Goal: Task Accomplishment & Management: Use online tool/utility

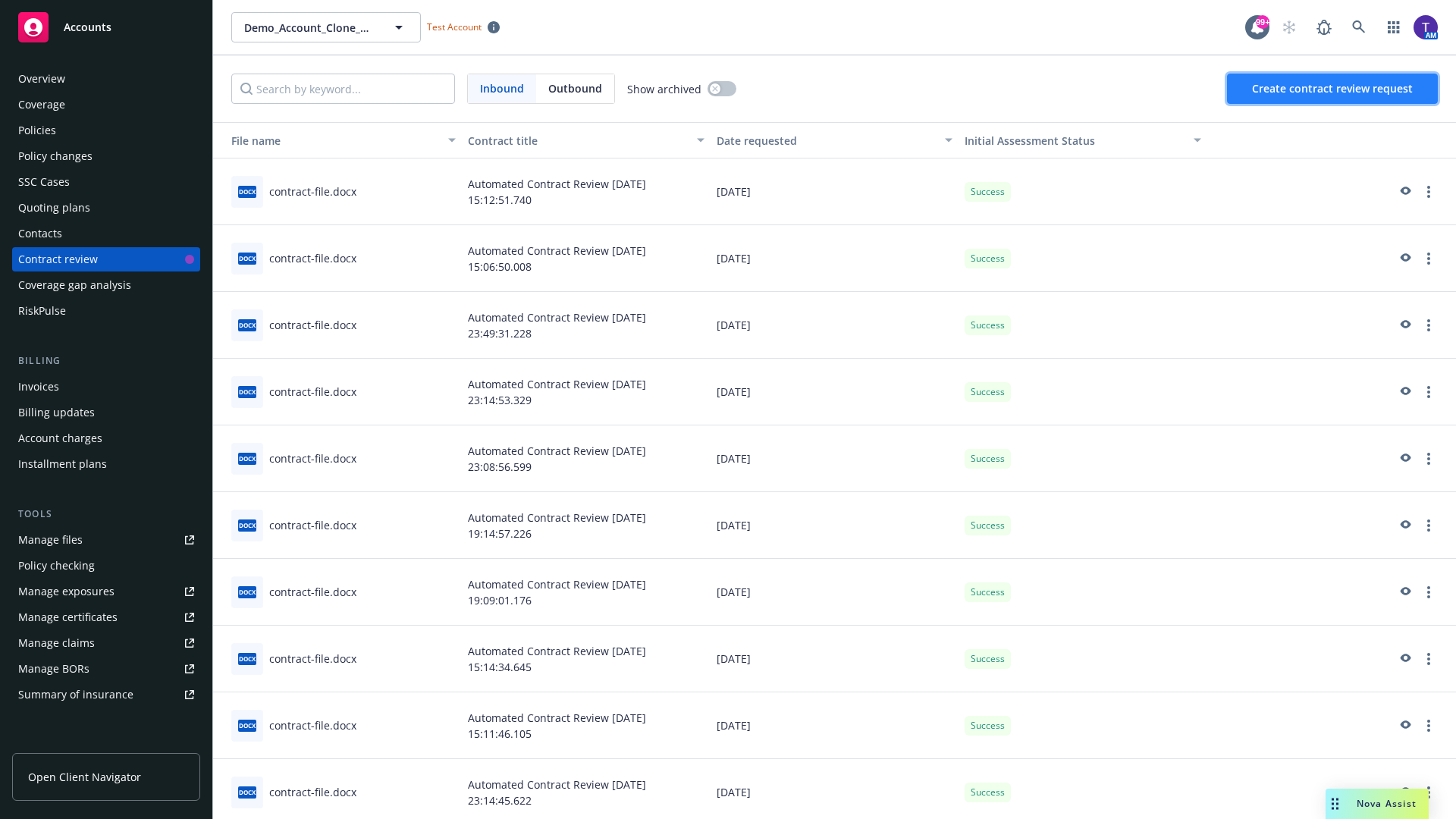
click at [1333, 89] on span "Create contract review request" at bounding box center [1332, 88] width 161 height 14
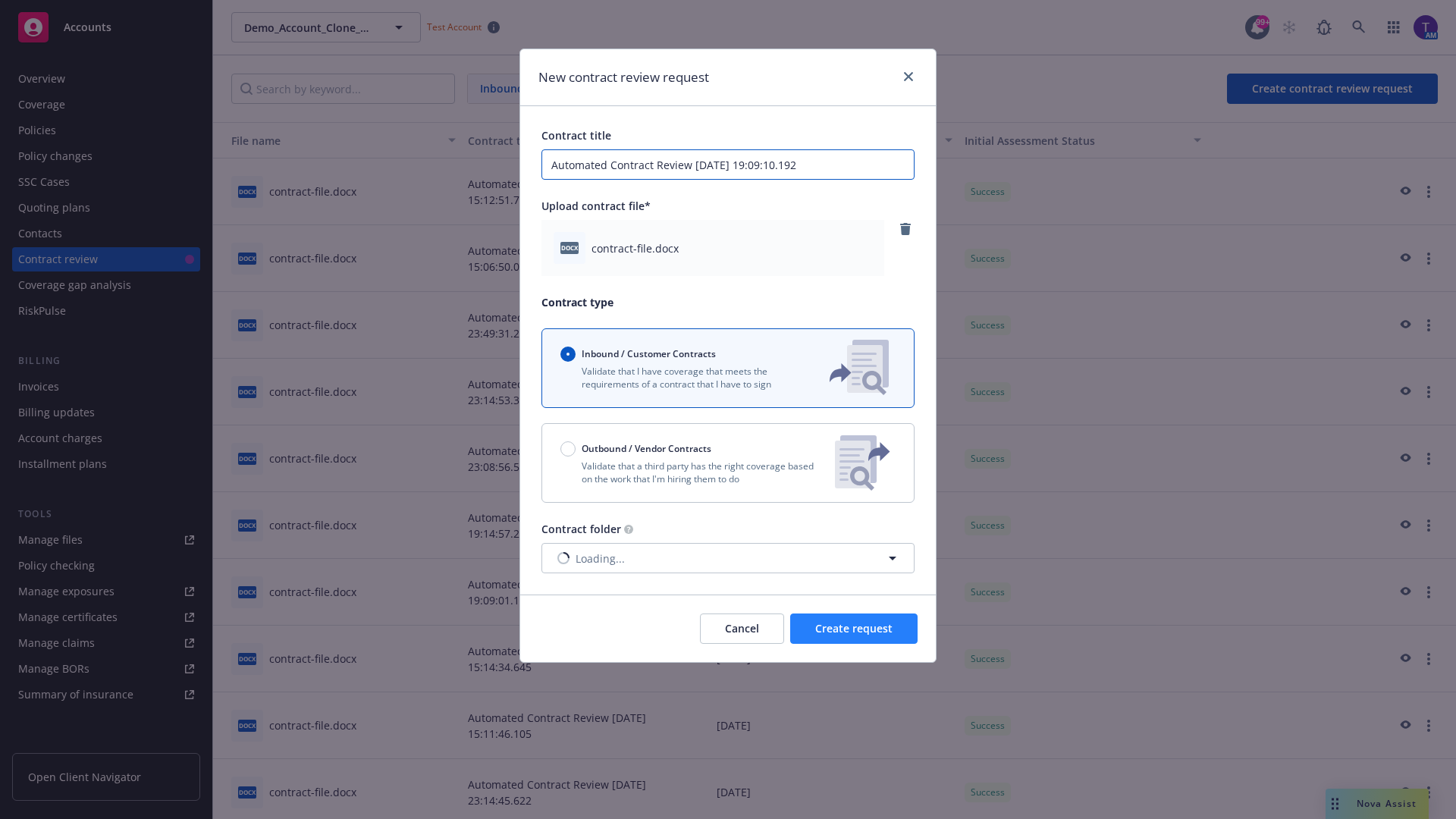
type input "Automated Contract Review [DATE] 19:09:10.192"
click at [854, 629] on span "Create request" at bounding box center [854, 628] width 77 height 14
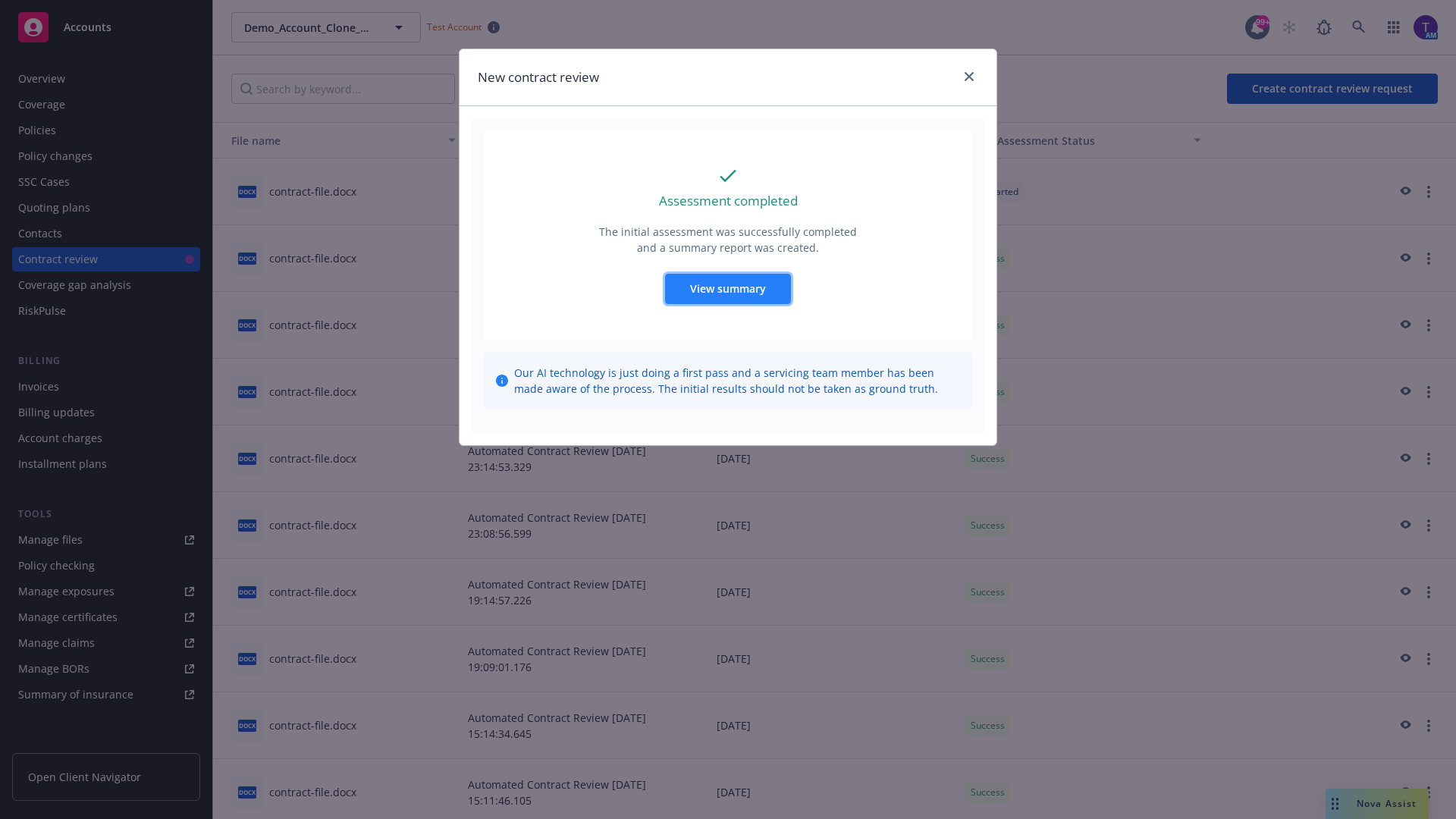
click at [727, 288] on span "View summary" at bounding box center [728, 288] width 76 height 14
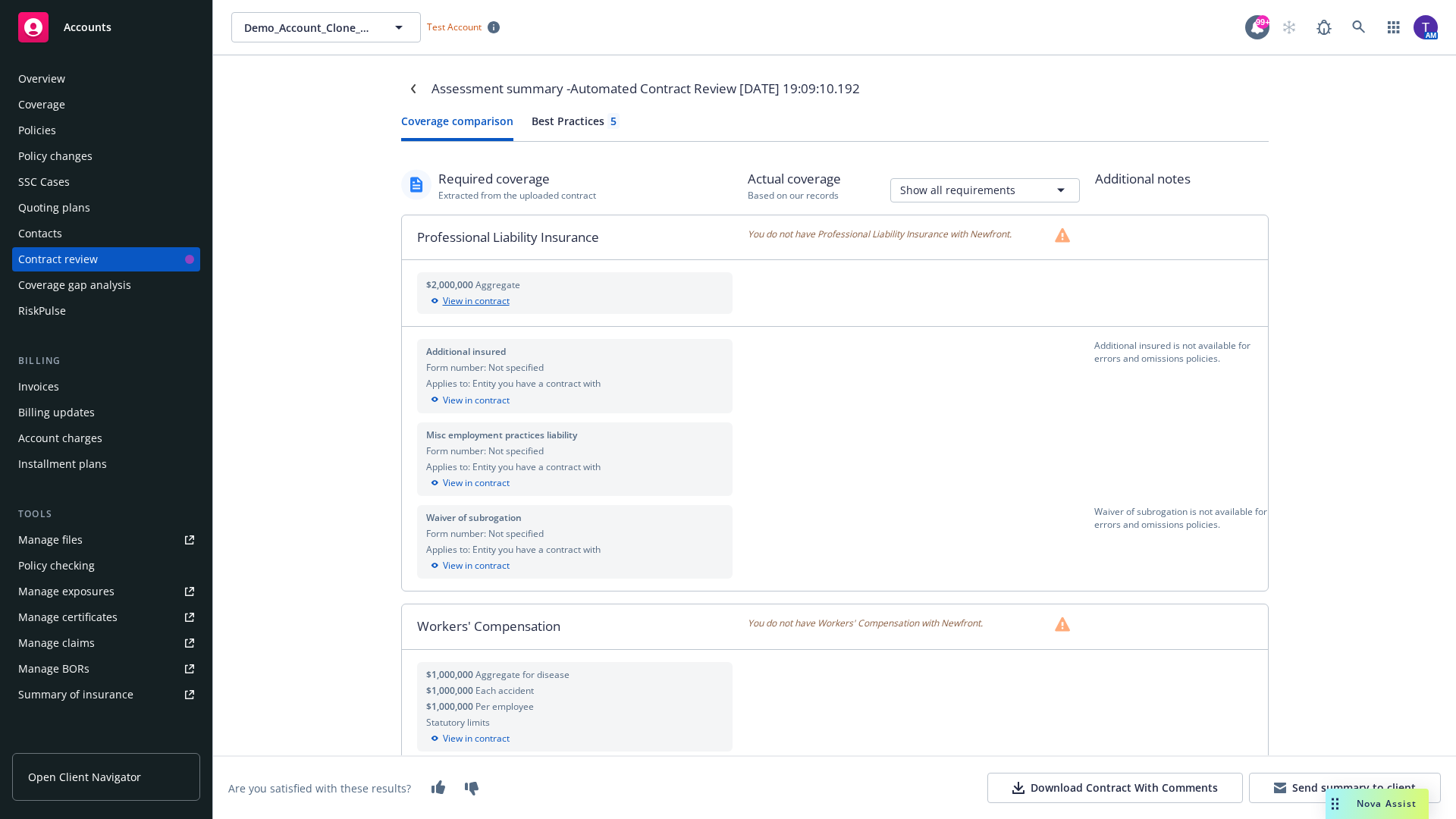
click at [574, 301] on div "View in contract" at bounding box center [575, 301] width 298 height 13
